Goal: Use online tool/utility: Utilize a website feature to perform a specific function

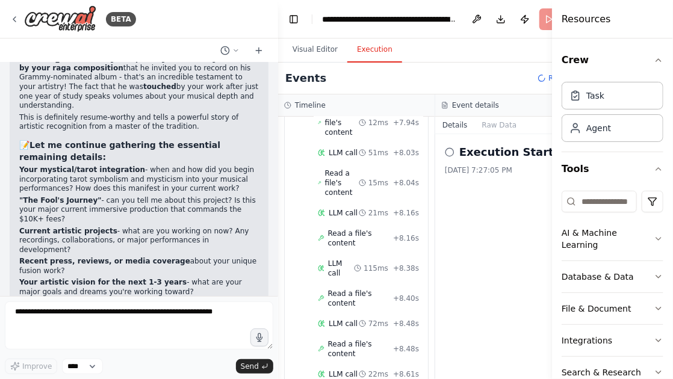
scroll to position [2012, 0]
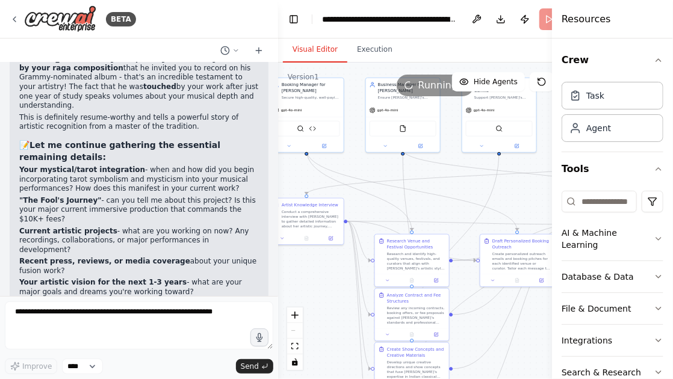
click at [315, 52] on button "Visual Editor" at bounding box center [315, 49] width 64 height 25
drag, startPoint x: 327, startPoint y: 218, endPoint x: 335, endPoint y: 217, distance: 7.9
click at [335, 217] on div "Conduct a comprehensive interview with [PERSON_NAME] to gather detailed informa…" at bounding box center [317, 217] width 58 height 19
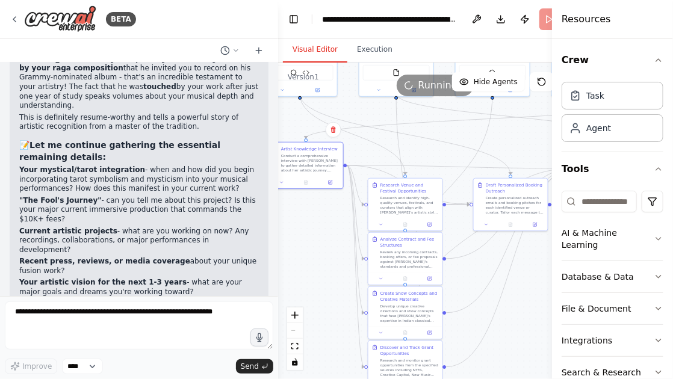
drag, startPoint x: 321, startPoint y: 279, endPoint x: 315, endPoint y: 223, distance: 56.3
click at [315, 223] on div ".deletable-edge-delete-btn { width: 20px; height: 20px; border: 0px solid #ffff…" at bounding box center [435, 221] width 314 height 316
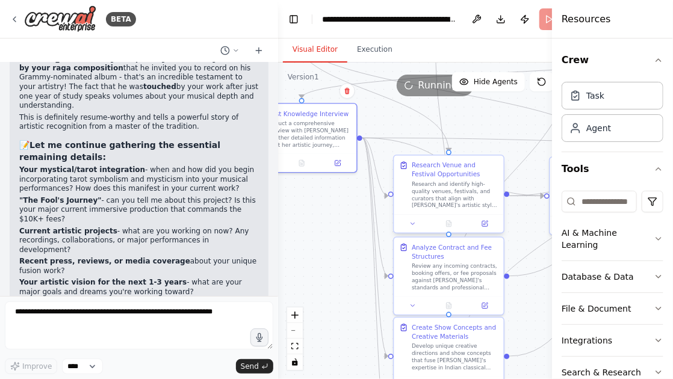
click at [424, 205] on div "Research and identify high-quality venues, festivals, and curators that align w…" at bounding box center [455, 195] width 87 height 28
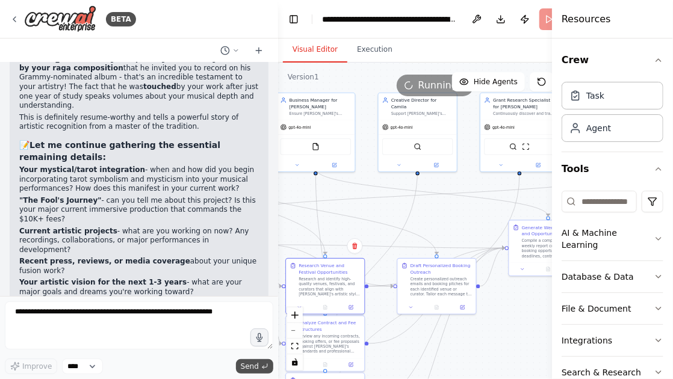
drag, startPoint x: 359, startPoint y: 299, endPoint x: 256, endPoint y: 372, distance: 126.5
click at [256, 372] on div "BETA 🚀 [PERSON_NAME]’s AI Crew: Automation Descriptions 🎤 Booking Manager Goal:…" at bounding box center [336, 189] width 673 height 379
click at [315, 141] on img at bounding box center [316, 145] width 8 height 8
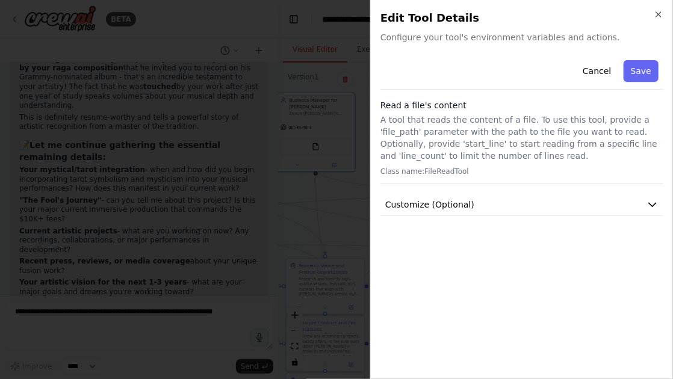
click at [311, 204] on div at bounding box center [336, 189] width 673 height 379
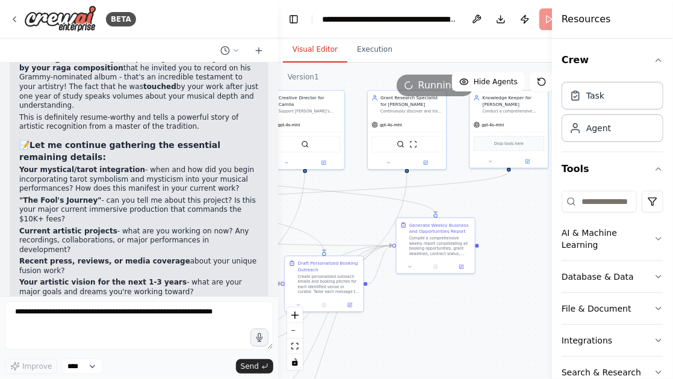
drag, startPoint x: 434, startPoint y: 206, endPoint x: 321, endPoint y: 204, distance: 112.5
click at [321, 204] on div ".deletable-edge-delete-btn { width: 20px; height: 20px; border: 0px solid #ffff…" at bounding box center [435, 221] width 314 height 316
click at [413, 248] on div "Compile a comprehensive weekly report consolidating all booking opportunities, …" at bounding box center [440, 245] width 62 height 20
click at [423, 248] on div "Compile a comprehensive weekly report consolidating all booking opportunities, …" at bounding box center [440, 245] width 62 height 20
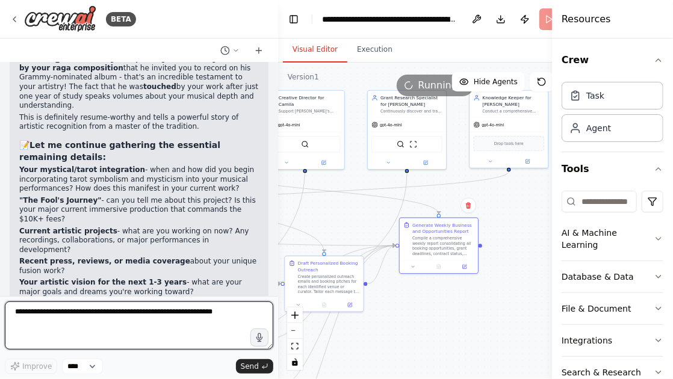
click at [199, 316] on textarea at bounding box center [139, 325] width 268 height 48
click at [92, 322] on textarea "**********" at bounding box center [139, 325] width 268 height 48
type textarea "**********"
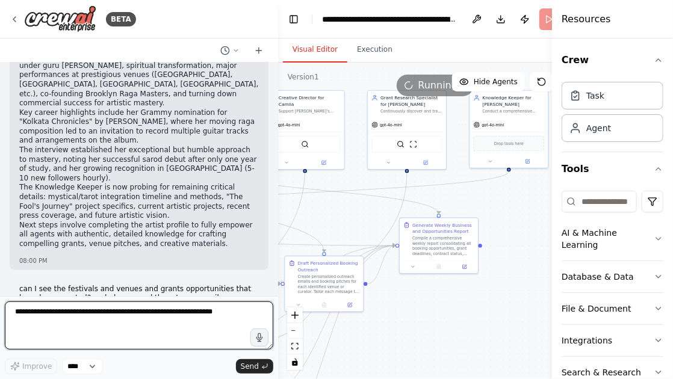
scroll to position [8861, 0]
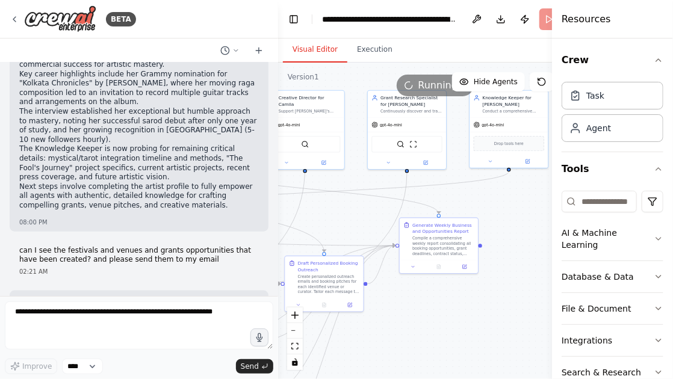
click at [84, 301] on form "Improve **** Send" at bounding box center [139, 337] width 278 height 83
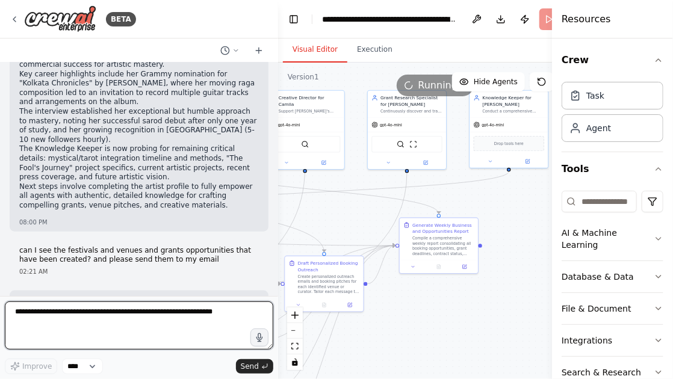
click at [83, 312] on textarea at bounding box center [139, 325] width 268 height 48
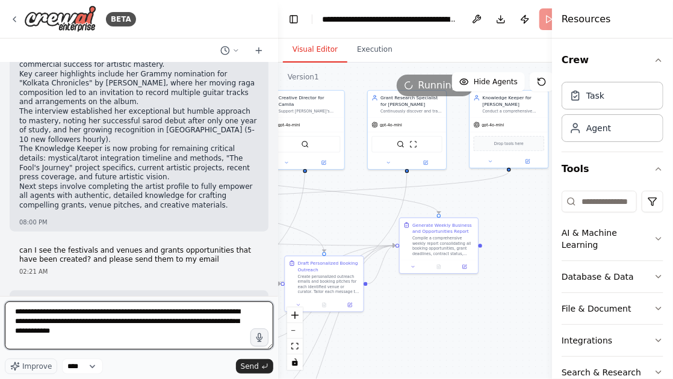
type textarea "**********"
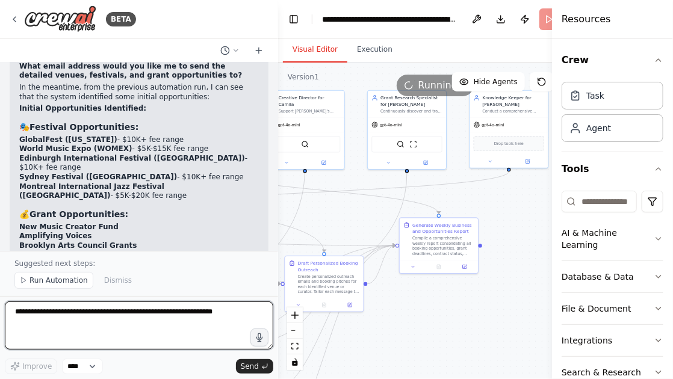
scroll to position [9299, 0]
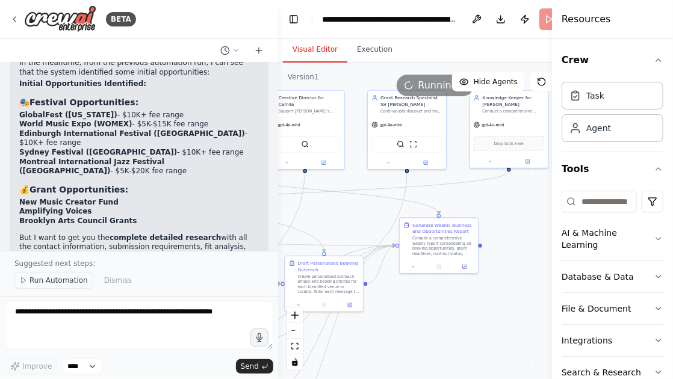
click at [62, 282] on span "Run Automation" at bounding box center [58, 281] width 58 height 10
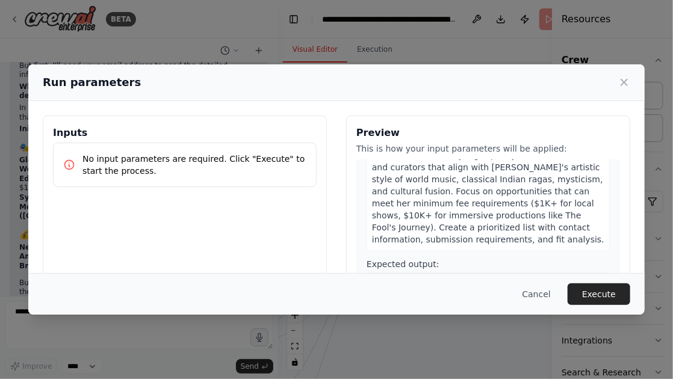
scroll to position [63, 0]
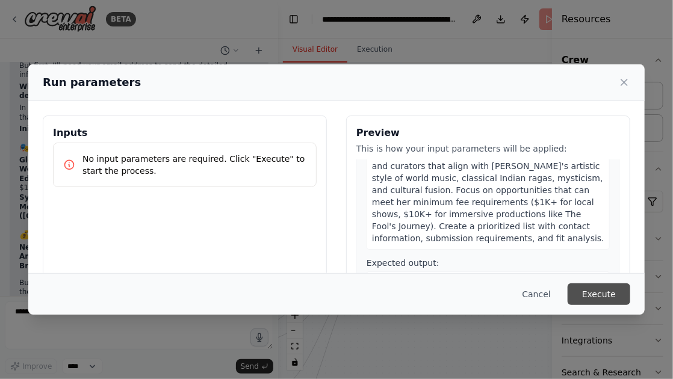
click at [596, 295] on button "Execute" at bounding box center [598, 294] width 63 height 22
